Goal: Navigation & Orientation: Find specific page/section

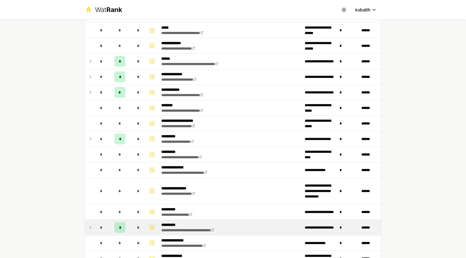
scroll to position [536, 0]
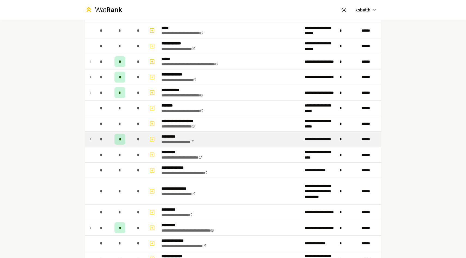
click at [93, 138] on td at bounding box center [89, 139] width 9 height 15
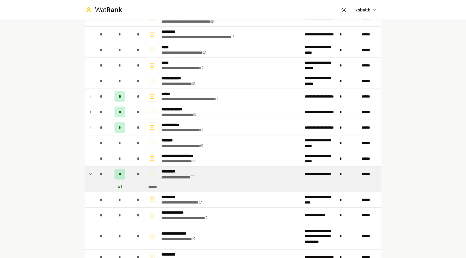
scroll to position [500, 0]
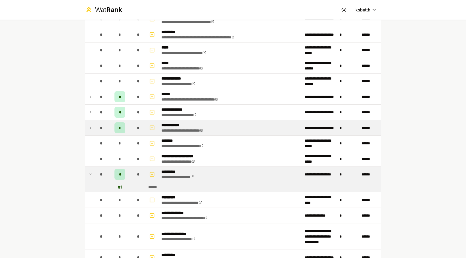
click at [93, 129] on td at bounding box center [89, 127] width 9 height 15
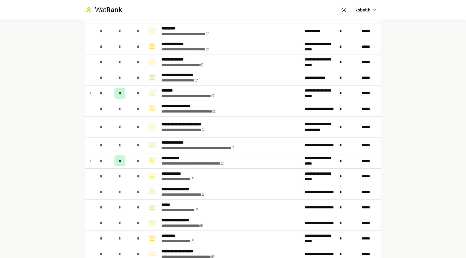
scroll to position [254, 0]
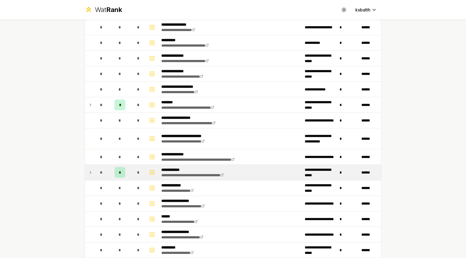
click at [92, 175] on icon at bounding box center [90, 172] width 4 height 7
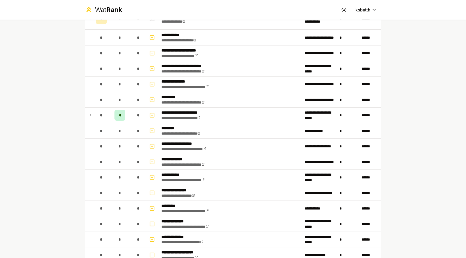
scroll to position [238, 0]
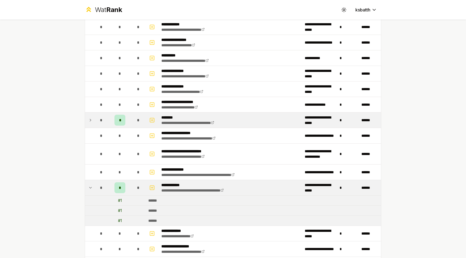
click at [92, 124] on td at bounding box center [89, 120] width 9 height 15
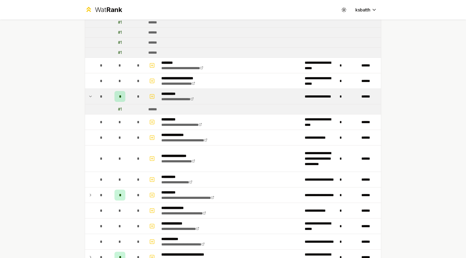
scroll to position [736, 0]
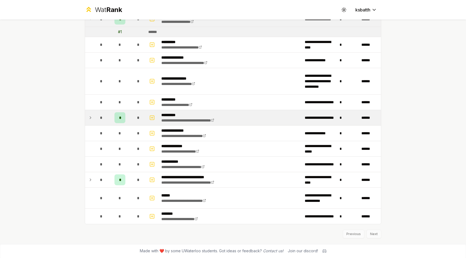
click at [90, 118] on icon at bounding box center [90, 117] width 4 height 7
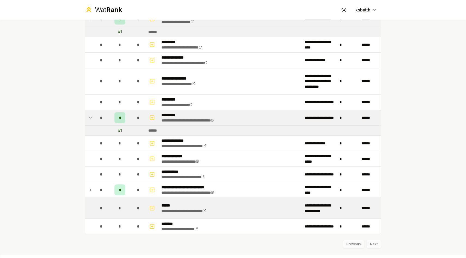
scroll to position [746, 0]
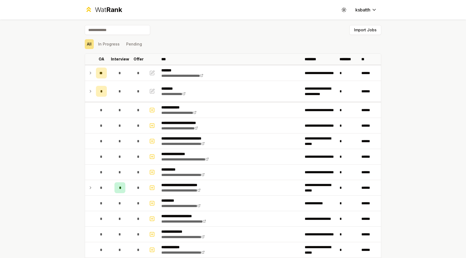
scroll to position [635, 0]
